Goal: Task Accomplishment & Management: Manage account settings

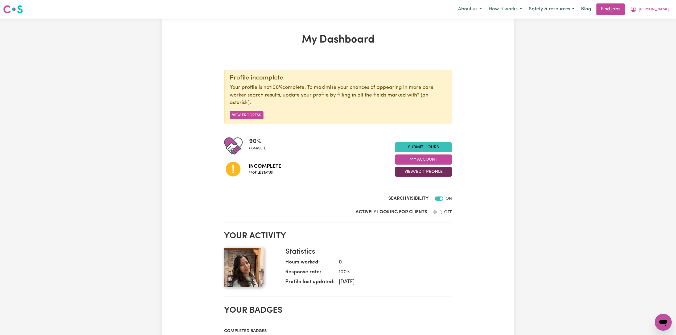
click at [416, 169] on button "View/Edit Profile" at bounding box center [423, 172] width 57 height 10
click at [416, 194] on link "Edit Profile" at bounding box center [420, 196] width 50 height 11
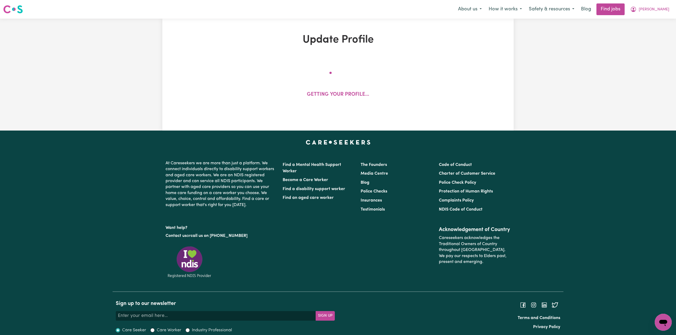
select select "[DEMOGRAPHIC_DATA]"
select select "Student Visa"
select select "Studying a healthcare related degree or qualification"
select select "38"
select select "40"
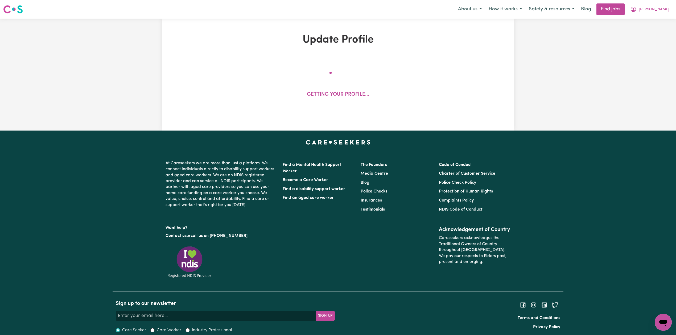
select select "40"
select select "43"
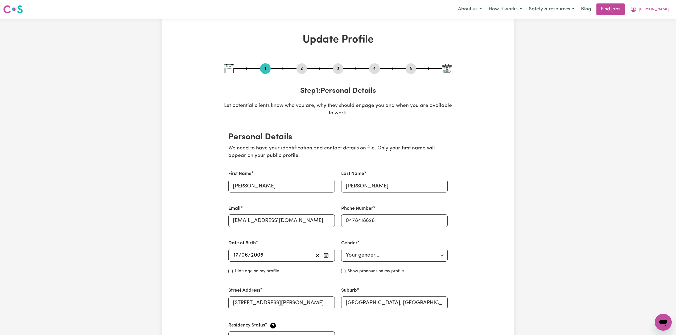
click at [301, 70] on button "2" at bounding box center [302, 68] width 11 height 7
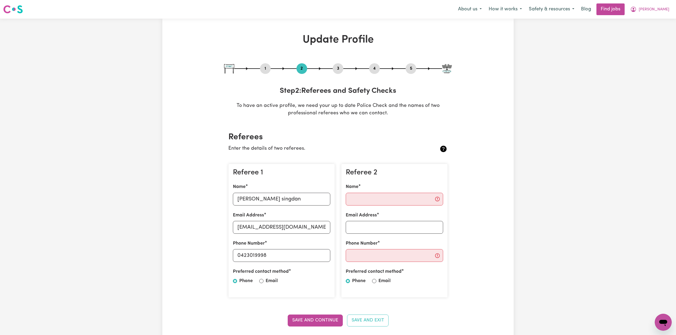
scroll to position [35, 0]
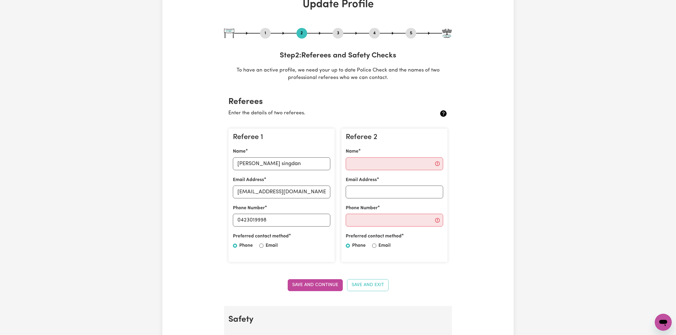
click at [413, 33] on button "5" at bounding box center [411, 33] width 11 height 7
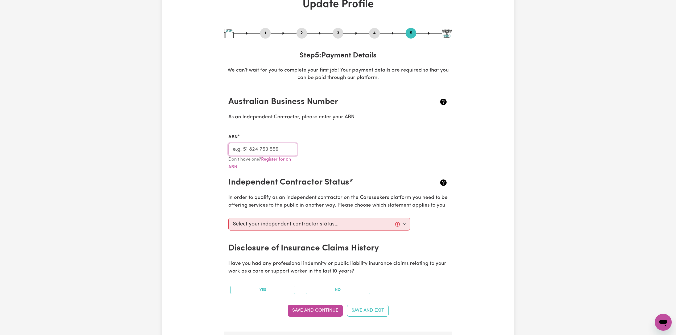
drag, startPoint x: 260, startPoint y: 147, endPoint x: 263, endPoint y: 147, distance: 3.2
click at [259, 147] on input "ABN" at bounding box center [262, 149] width 69 height 13
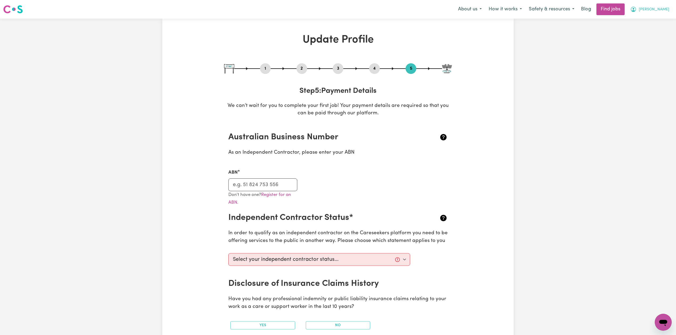
click at [666, 10] on span "[PERSON_NAME]" at bounding box center [654, 10] width 31 height 6
click at [648, 38] on link "Logout" at bounding box center [652, 41] width 42 height 10
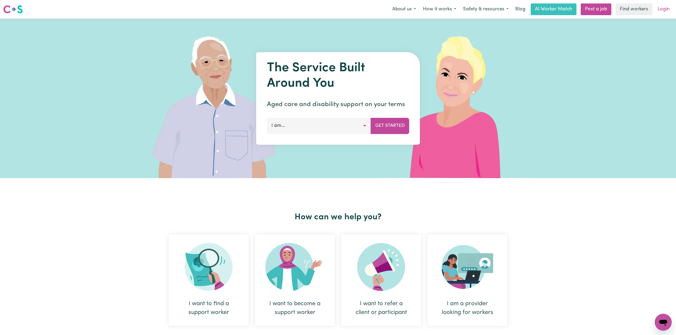
click at [668, 6] on link "Login" at bounding box center [664, 9] width 18 height 12
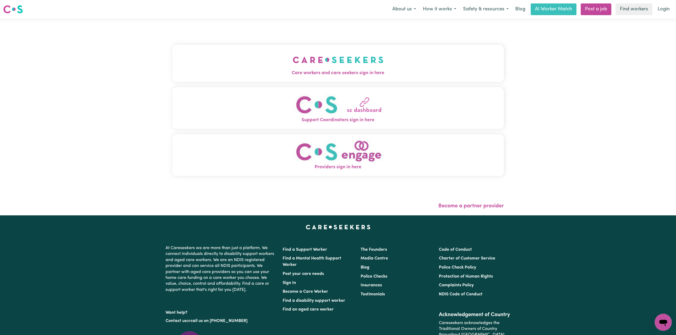
click at [293, 69] on img "Care workers and care seekers sign in here" at bounding box center [338, 60] width 91 height 20
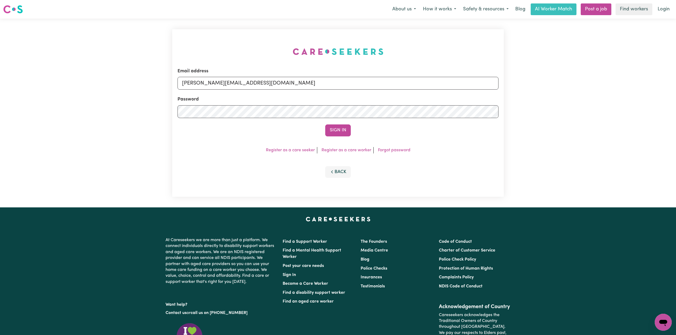
click at [248, 100] on div "Email address [PERSON_NAME][EMAIL_ADDRESS][DOMAIN_NAME] Password Sign In Regist…" at bounding box center [338, 113] width 338 height 189
click at [249, 87] on input "[PERSON_NAME][EMAIL_ADDRESS][DOMAIN_NAME]" at bounding box center [338, 83] width 321 height 13
drag, startPoint x: 208, startPoint y: 79, endPoint x: 401, endPoint y: 98, distance: 194.2
click at [401, 98] on form "Email address Superuser~[EMAIL_ADDRESS][DOMAIN_NAME] Password Sign In" at bounding box center [338, 102] width 321 height 69
click at [235, 86] on input "Superuser~[EMAIL_ADDRESS][DOMAIN_NAME]" at bounding box center [338, 83] width 321 height 13
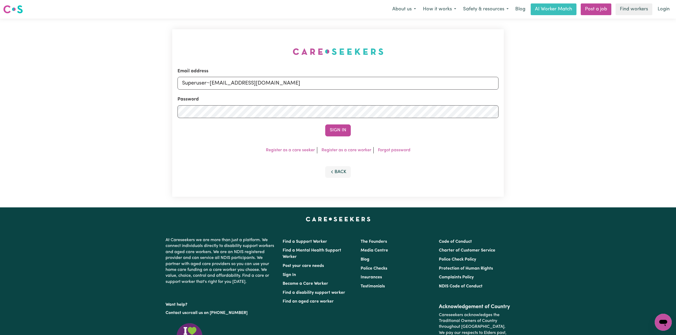
drag, startPoint x: 208, startPoint y: 81, endPoint x: 409, endPoint y: 97, distance: 202.1
click at [409, 97] on form "Email address Superuser~[EMAIL_ADDRESS][DOMAIN_NAME] Password Sign In" at bounding box center [338, 102] width 321 height 69
drag, startPoint x: 223, startPoint y: 83, endPoint x: 215, endPoint y: 83, distance: 7.5
click at [222, 83] on input "Superuser~[EMAIL_ADDRESS][DOMAIN_NAME]" at bounding box center [338, 83] width 321 height 13
click at [211, 82] on input "Superuser~[EMAIL_ADDRESS][DOMAIN_NAME]" at bounding box center [338, 83] width 321 height 13
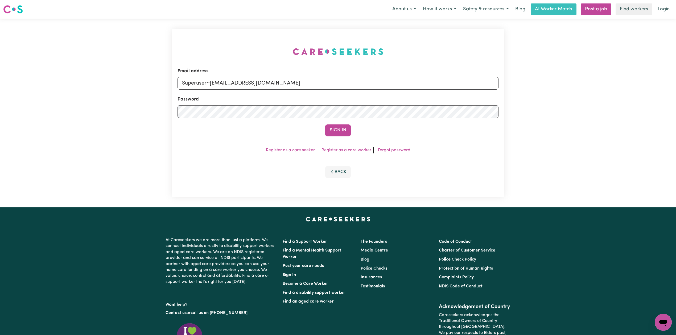
drag, startPoint x: 210, startPoint y: 81, endPoint x: 365, endPoint y: 88, distance: 155.1
click at [365, 88] on input "Superuser~[EMAIL_ADDRESS][DOMAIN_NAME]" at bounding box center [338, 83] width 321 height 13
type input "Superuser~[EMAIL_ADDRESS][DOMAIN_NAME]"
click at [338, 128] on button "Sign In" at bounding box center [338, 131] width 26 height 12
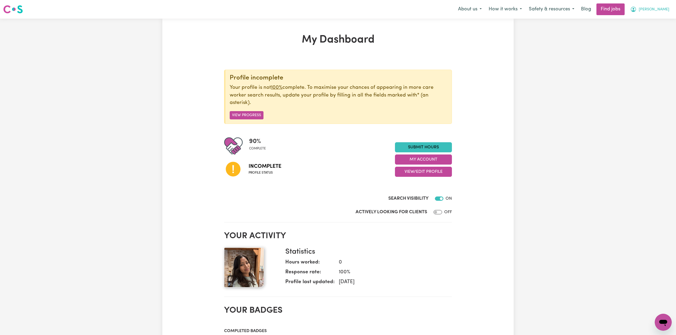
click at [659, 15] on button "[PERSON_NAME]" at bounding box center [650, 9] width 46 height 11
click at [651, 45] on link "Logout" at bounding box center [652, 41] width 42 height 10
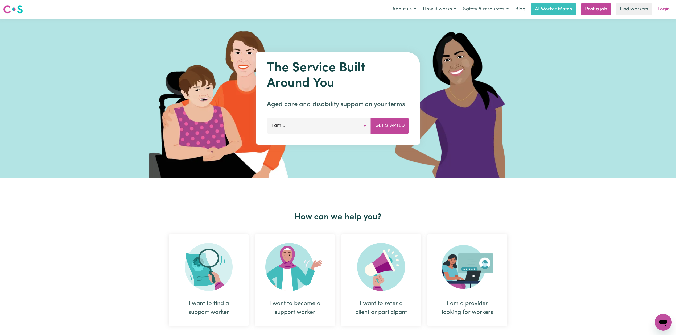
click at [664, 12] on link "Login" at bounding box center [664, 9] width 18 height 12
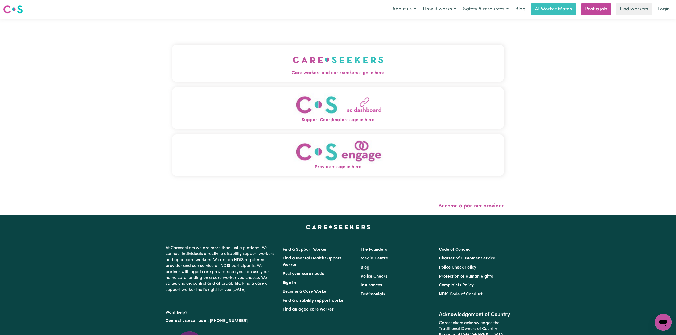
click at [369, 69] on img "Care workers and care seekers sign in here" at bounding box center [338, 60] width 91 height 20
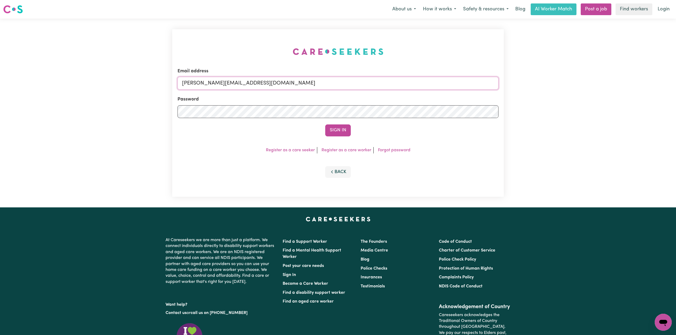
click at [297, 84] on input "[PERSON_NAME][EMAIL_ADDRESS][DOMAIN_NAME]" at bounding box center [338, 83] width 321 height 13
drag, startPoint x: 210, startPoint y: 83, endPoint x: 311, endPoint y: 77, distance: 100.8
click at [311, 77] on input "Superuser~[EMAIL_ADDRESS][DOMAIN_NAME]" at bounding box center [338, 83] width 321 height 13
type input "Superuser~[EMAIL_ADDRESS][DOMAIN_NAME]"
click at [335, 129] on button "Sign In" at bounding box center [338, 131] width 26 height 12
